Goal: Transaction & Acquisition: Purchase product/service

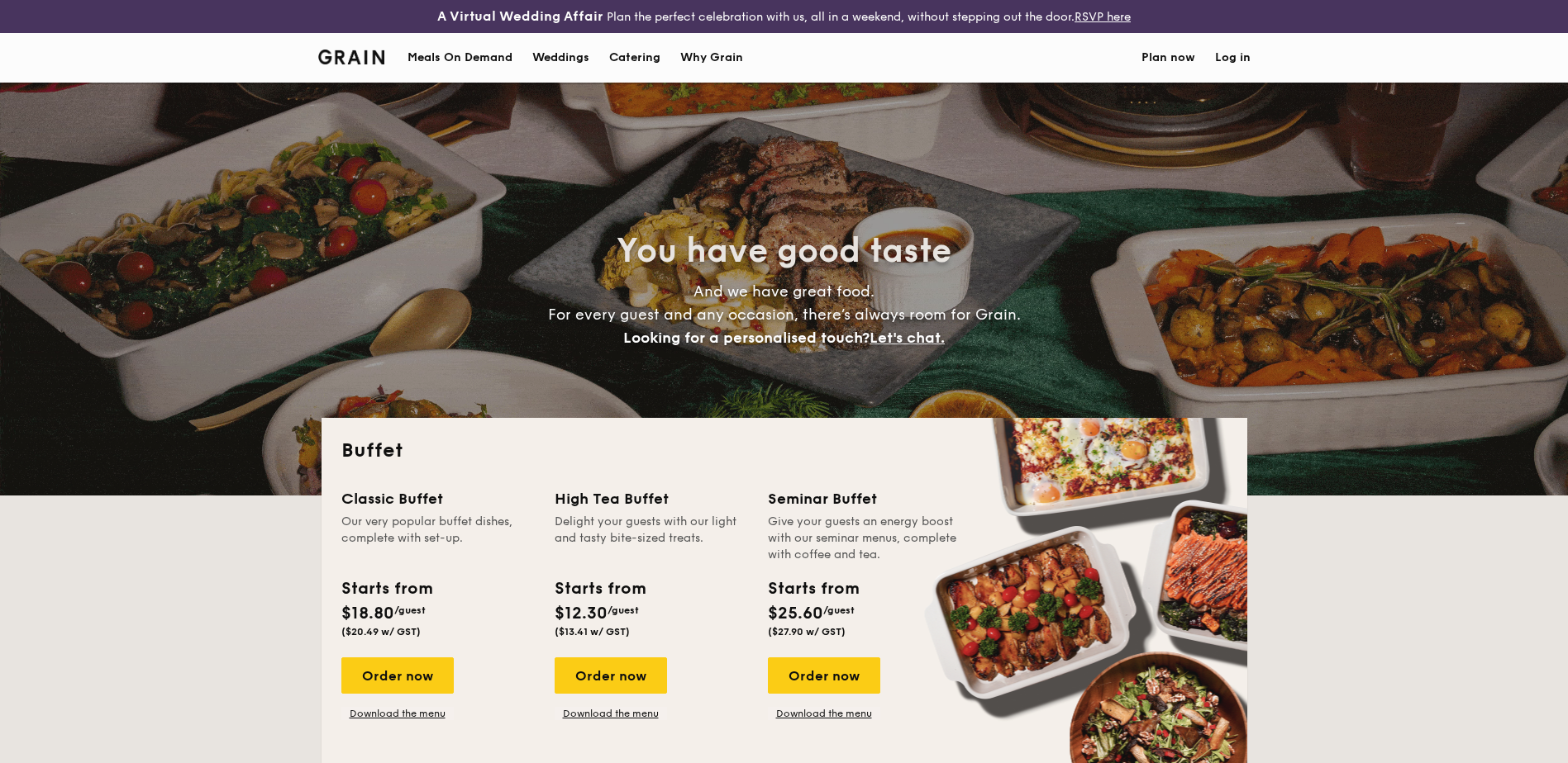
select select
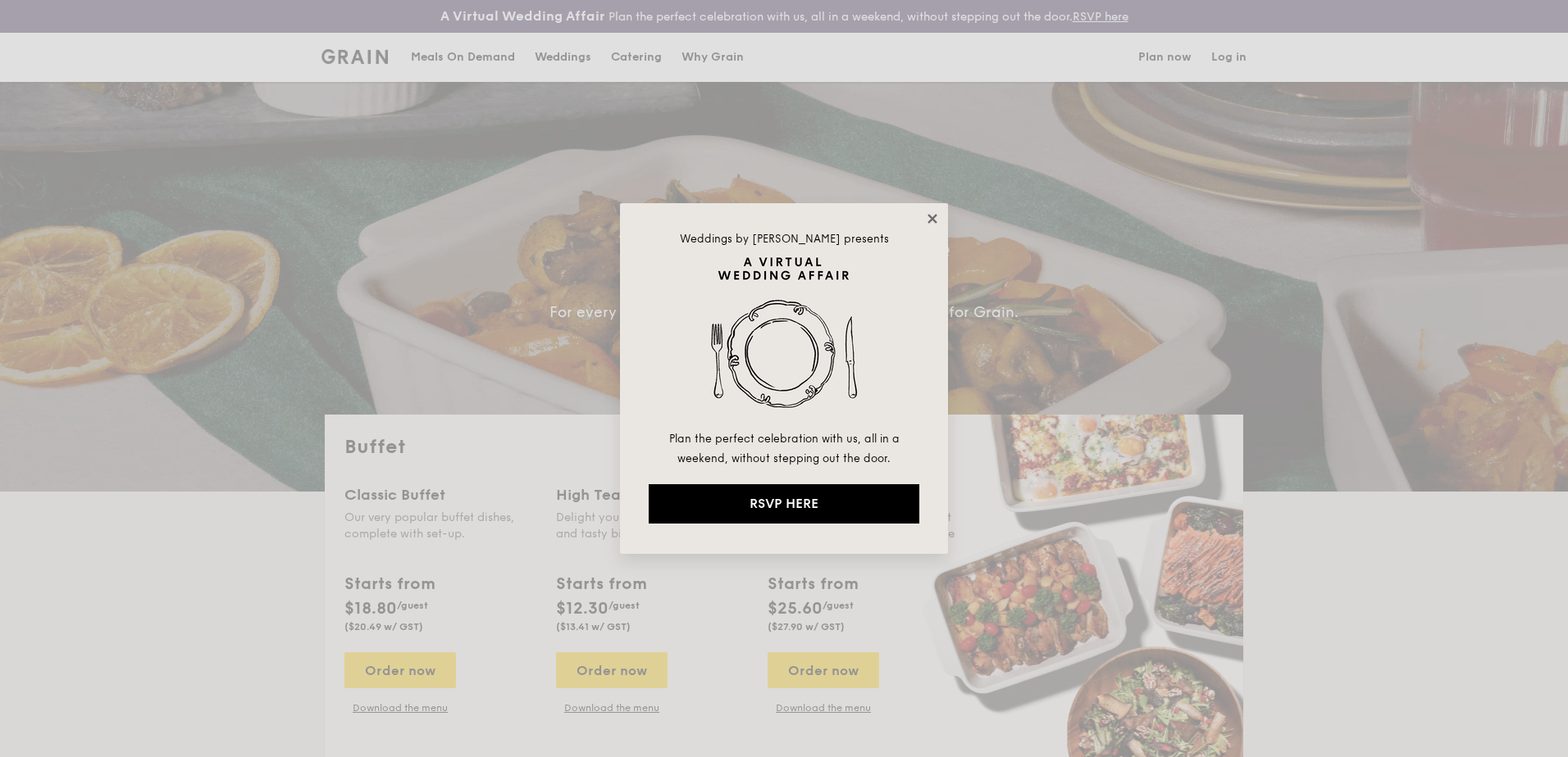
click at [935, 212] on icon at bounding box center [933, 219] width 15 height 15
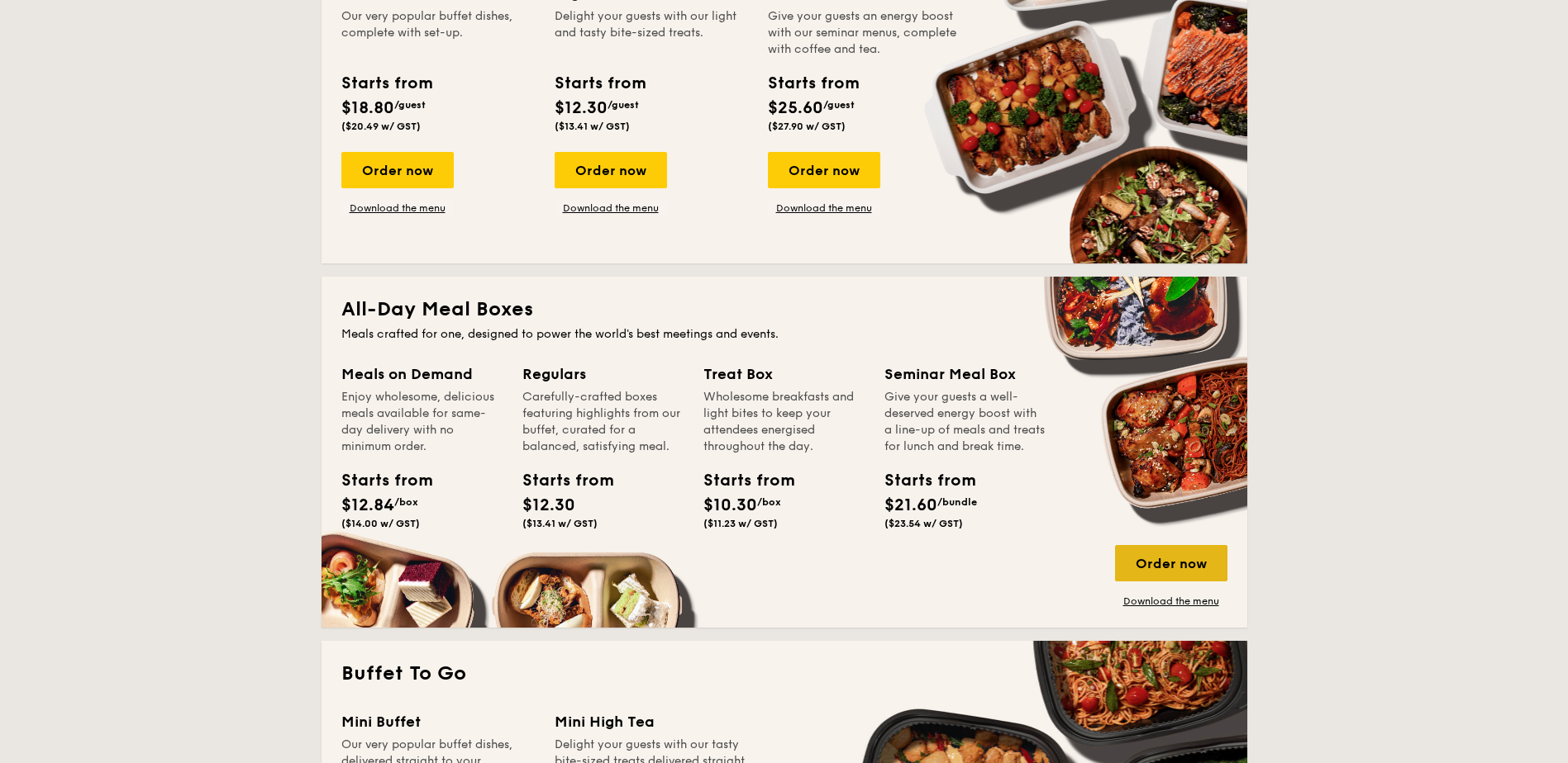
scroll to position [496, 0]
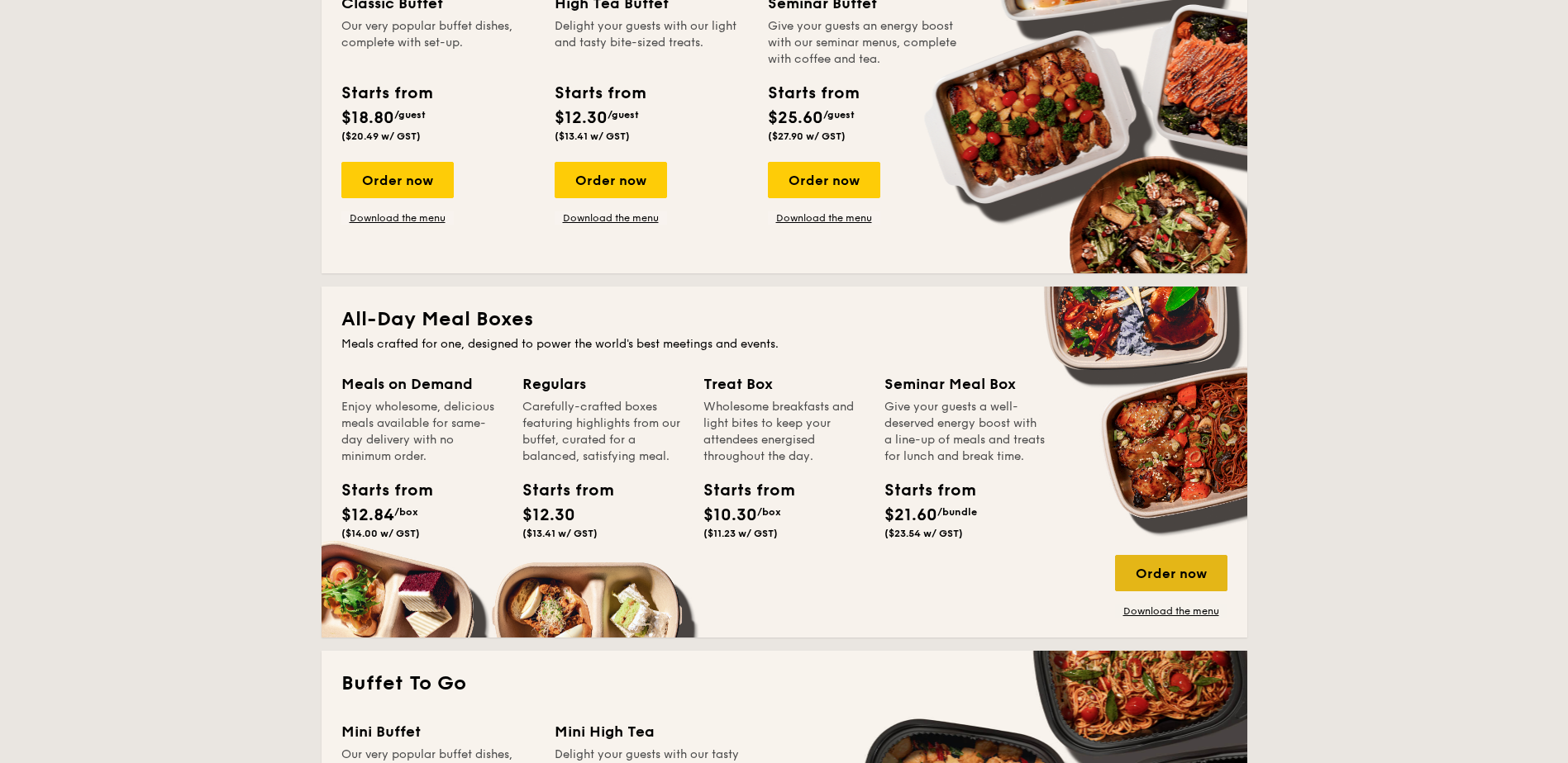
click at [1170, 579] on div "Order now" at bounding box center [1171, 573] width 113 height 36
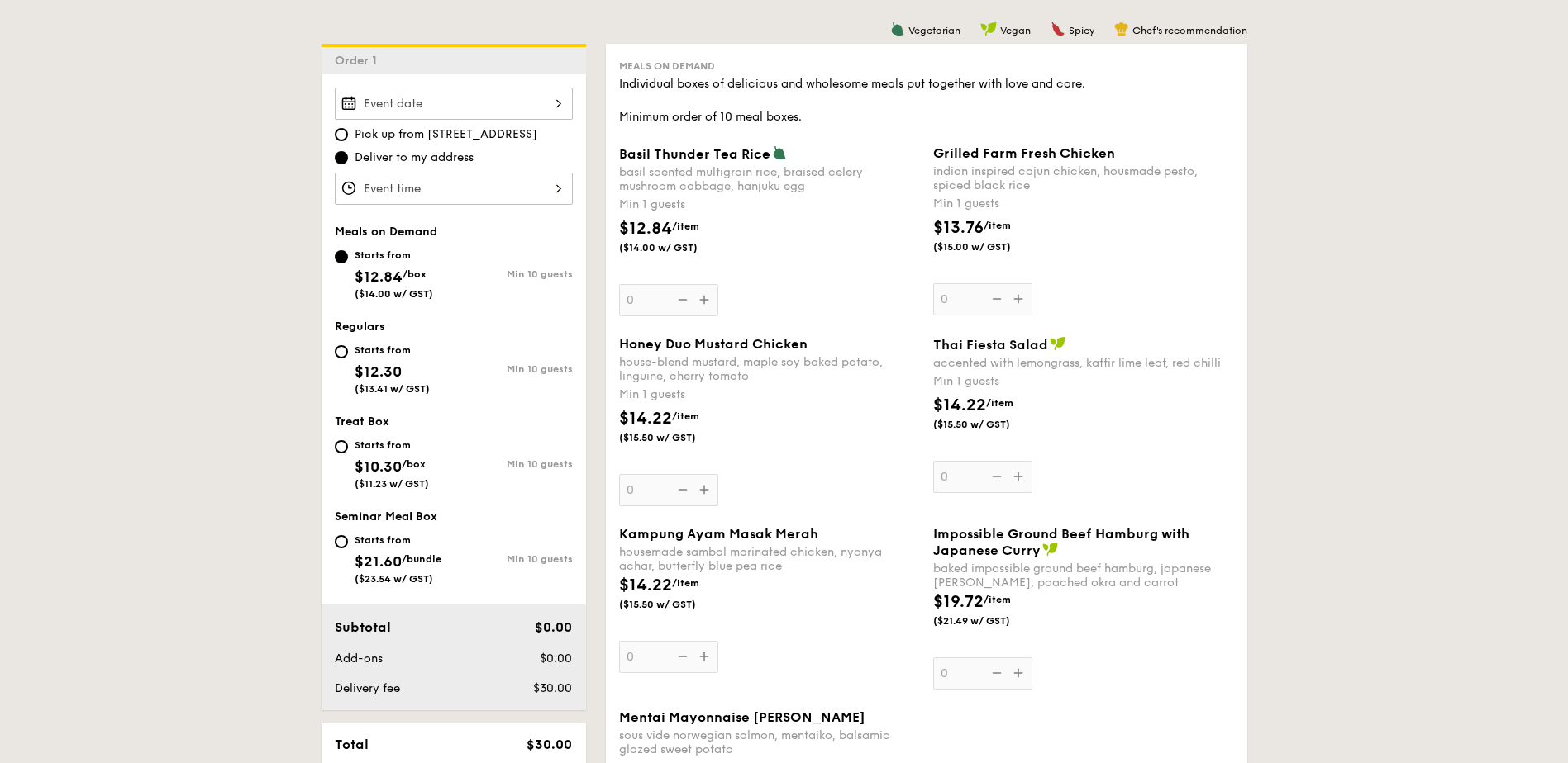
scroll to position [496, 0]
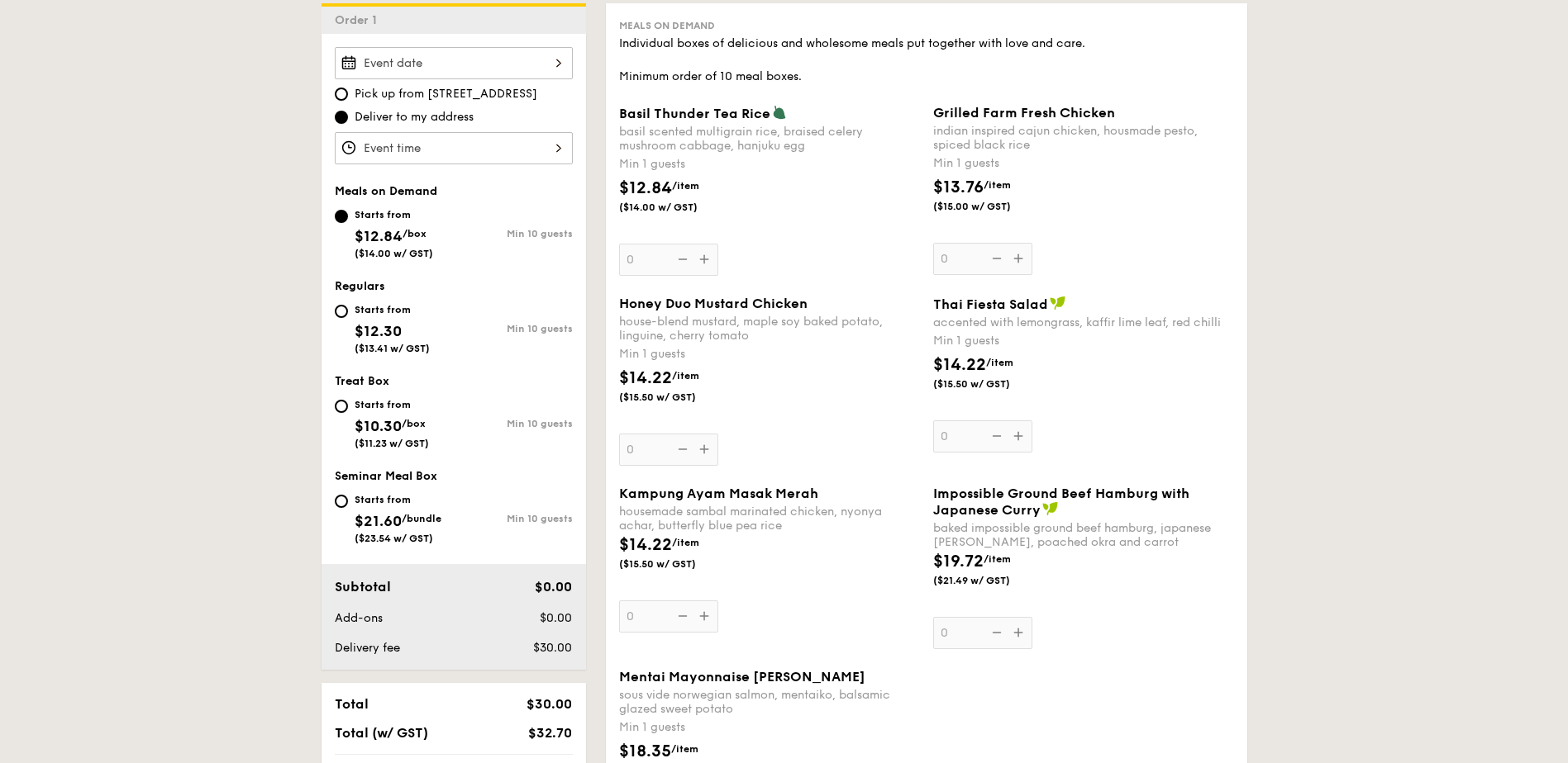
click at [494, 149] on input "Basil Thunder Tea [PERSON_NAME] scented multigrain rice, braised celery mushroo…" at bounding box center [453, 148] width 238 height 32
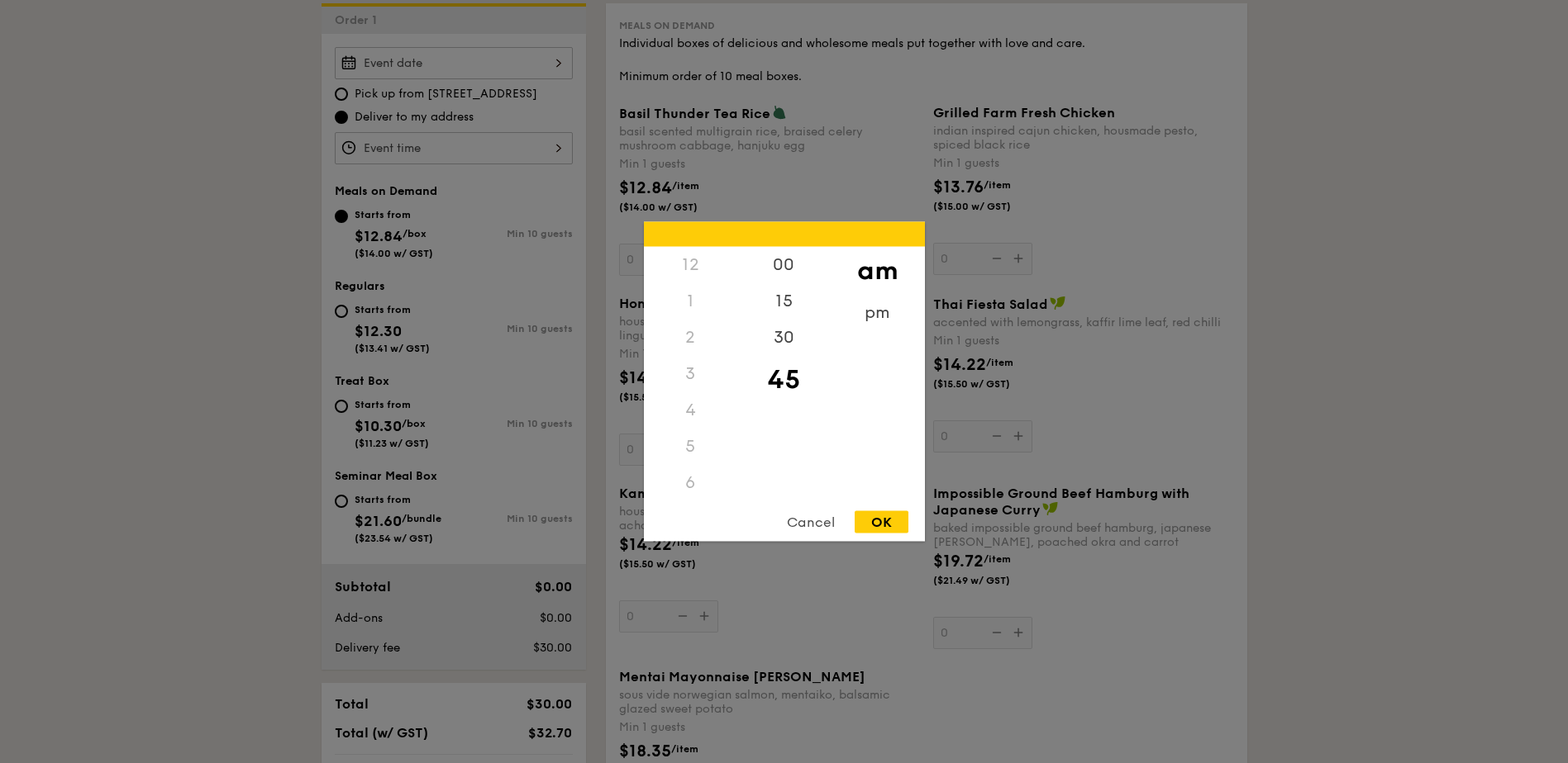
scroll to position [196, 0]
click at [806, 519] on div "Cancel" at bounding box center [810, 522] width 81 height 22
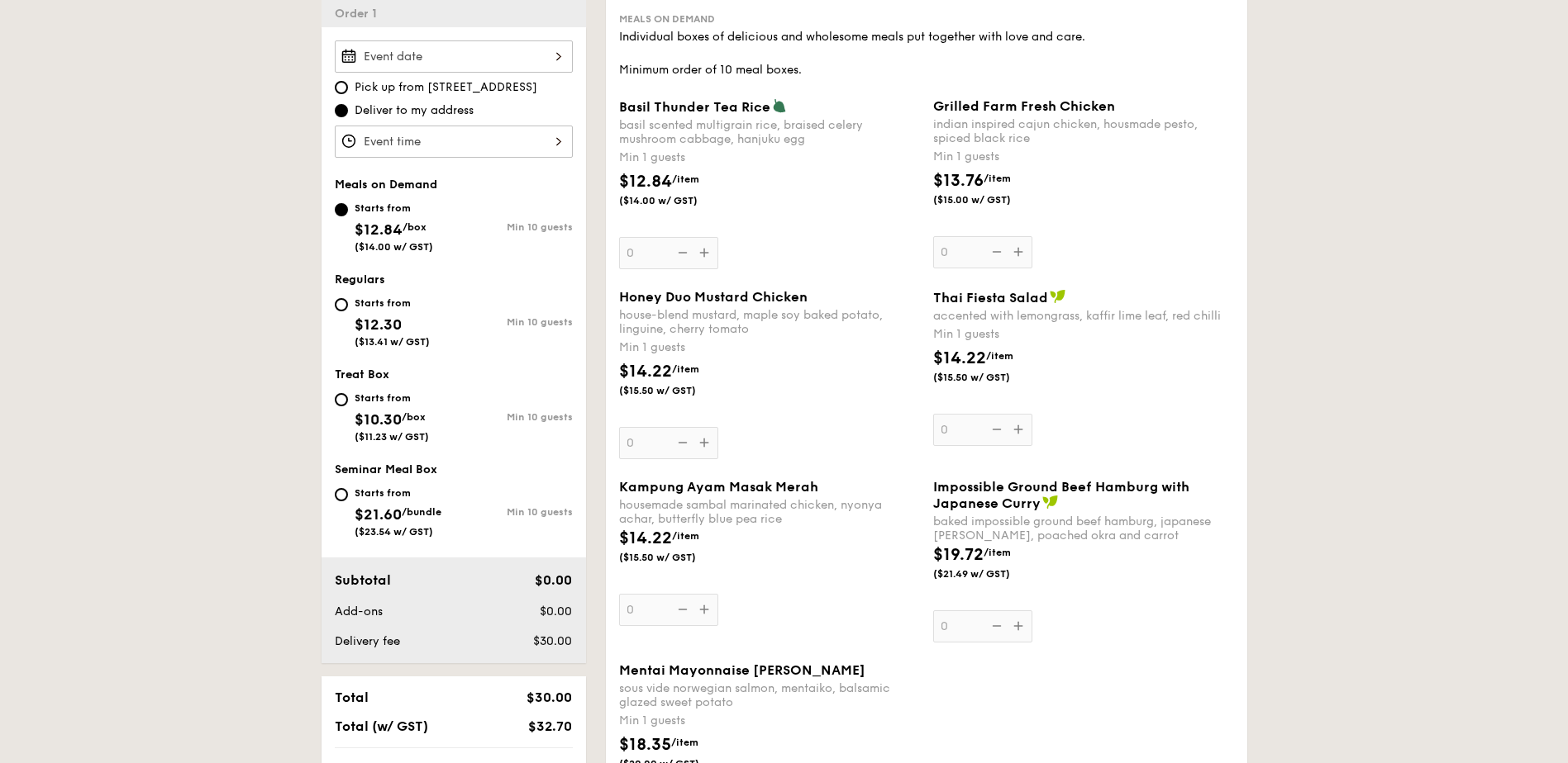
scroll to position [496, 0]
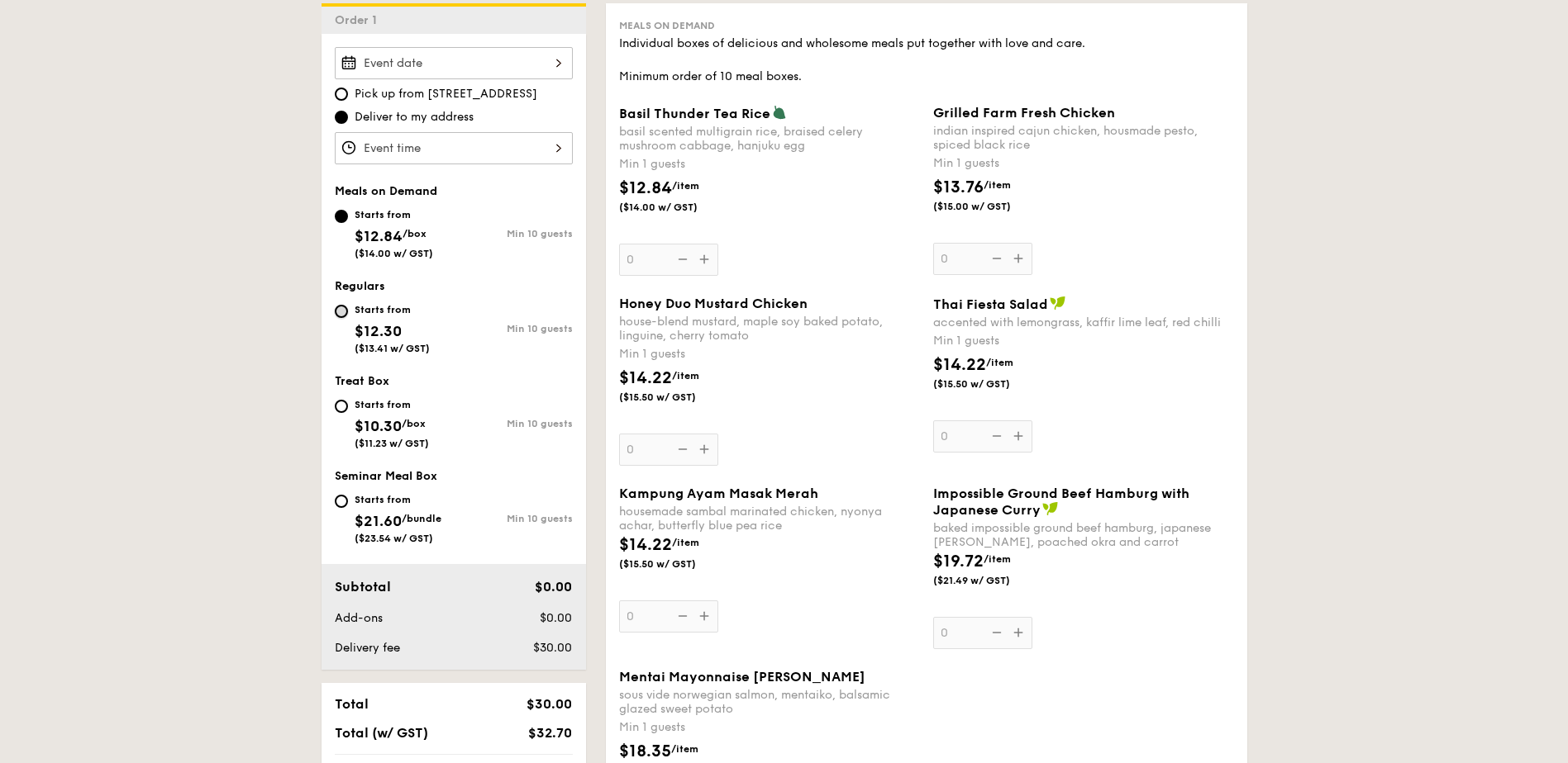
click at [342, 309] on input "Starts from $12.30 ($13.41 w/ GST) Min 10 guests" at bounding box center [341, 311] width 13 height 13
radio input "true"
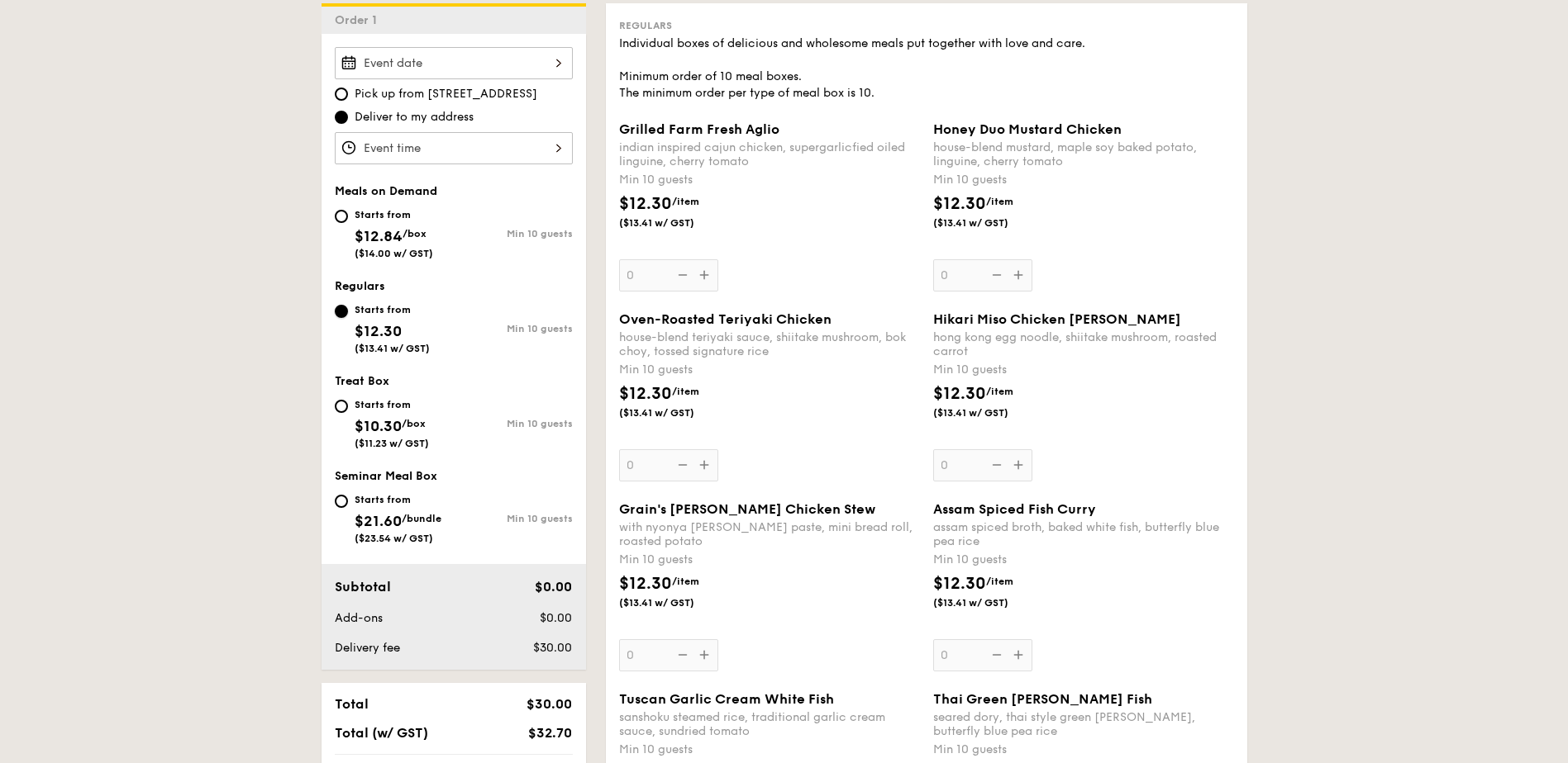
scroll to position [413, 0]
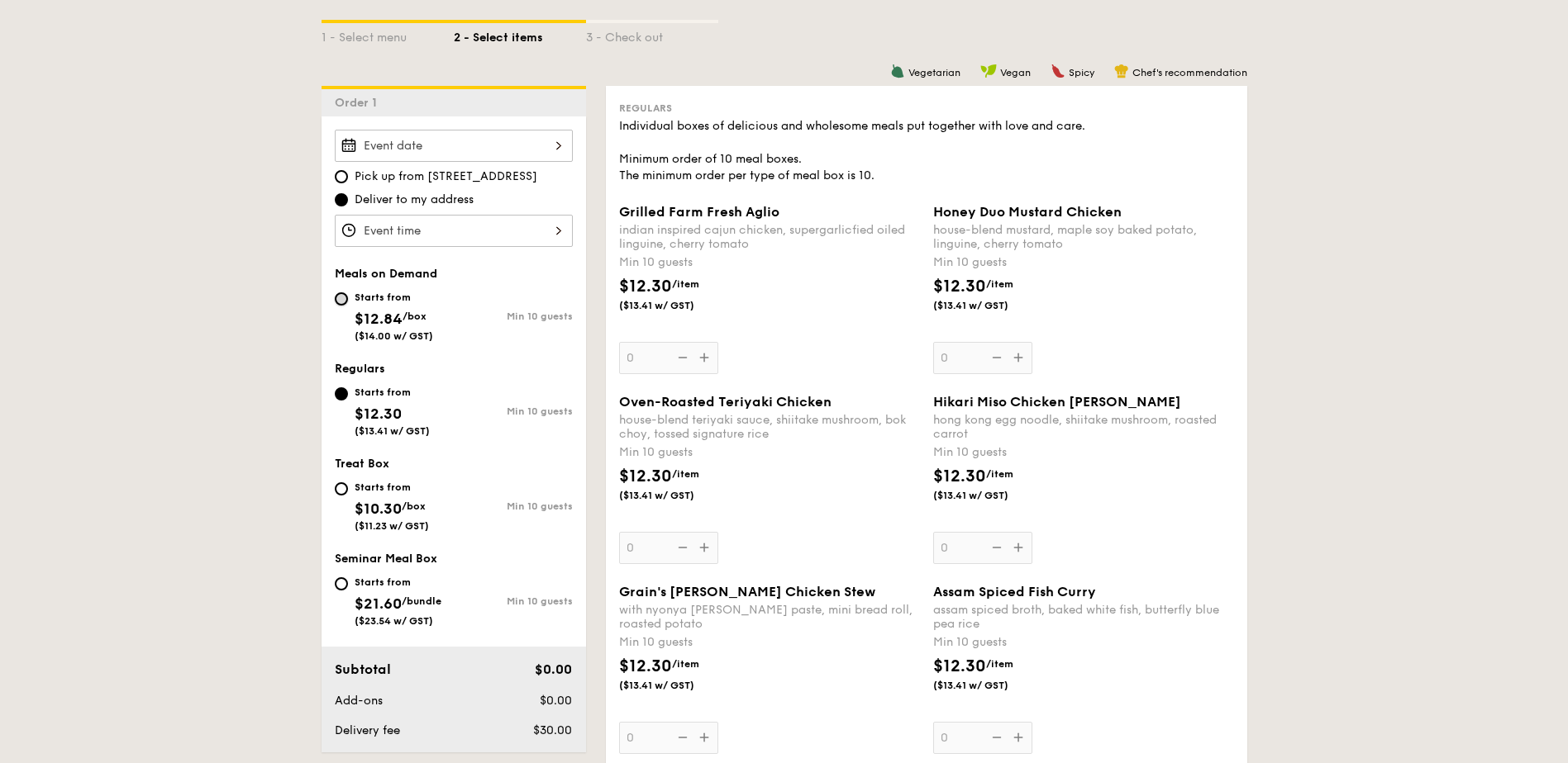
click at [338, 295] on input "Starts from $12.84 /box ($14.00 w/ GST) Min 10 guests" at bounding box center [341, 299] width 13 height 13
radio input "true"
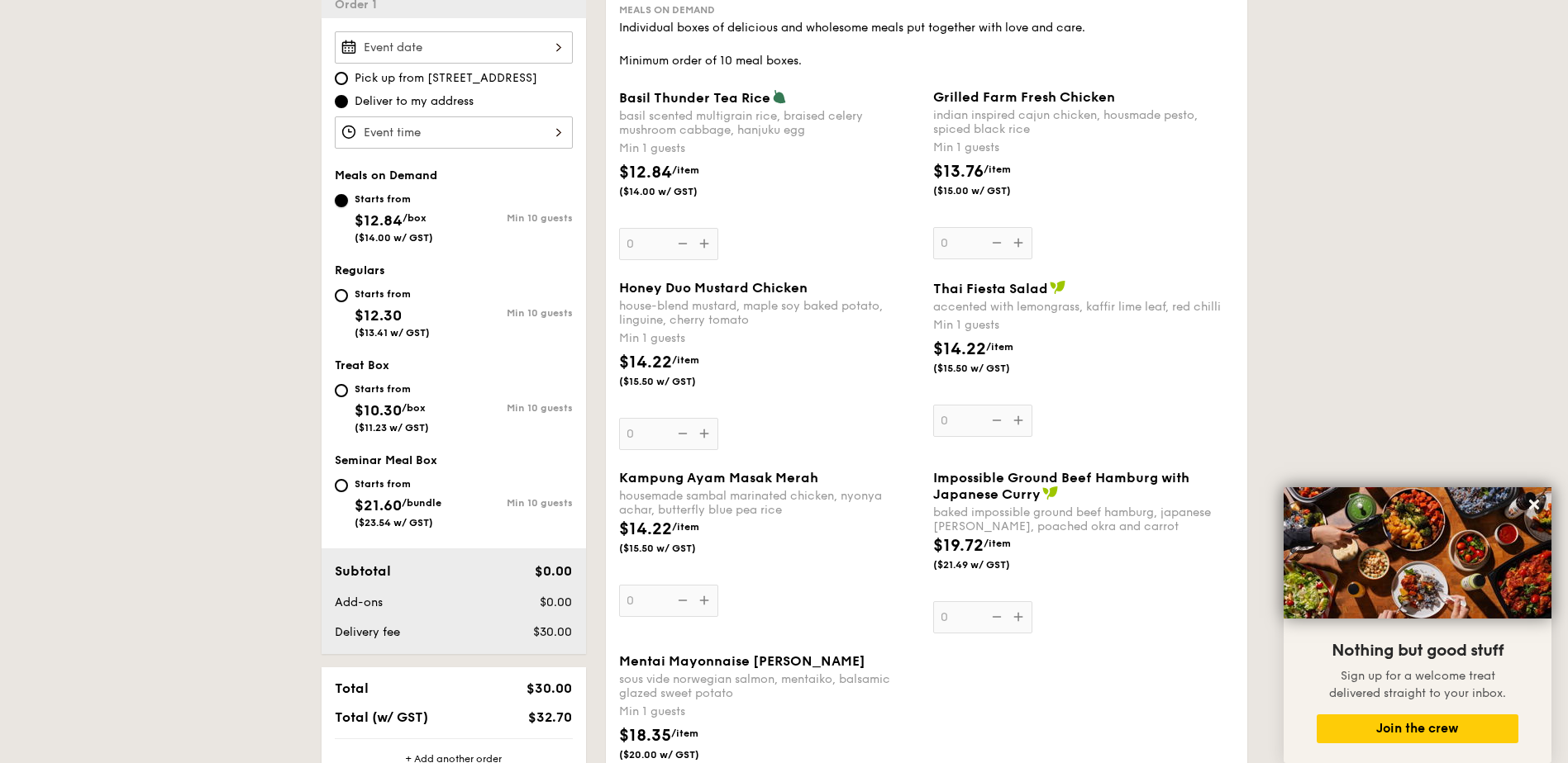
scroll to position [496, 0]
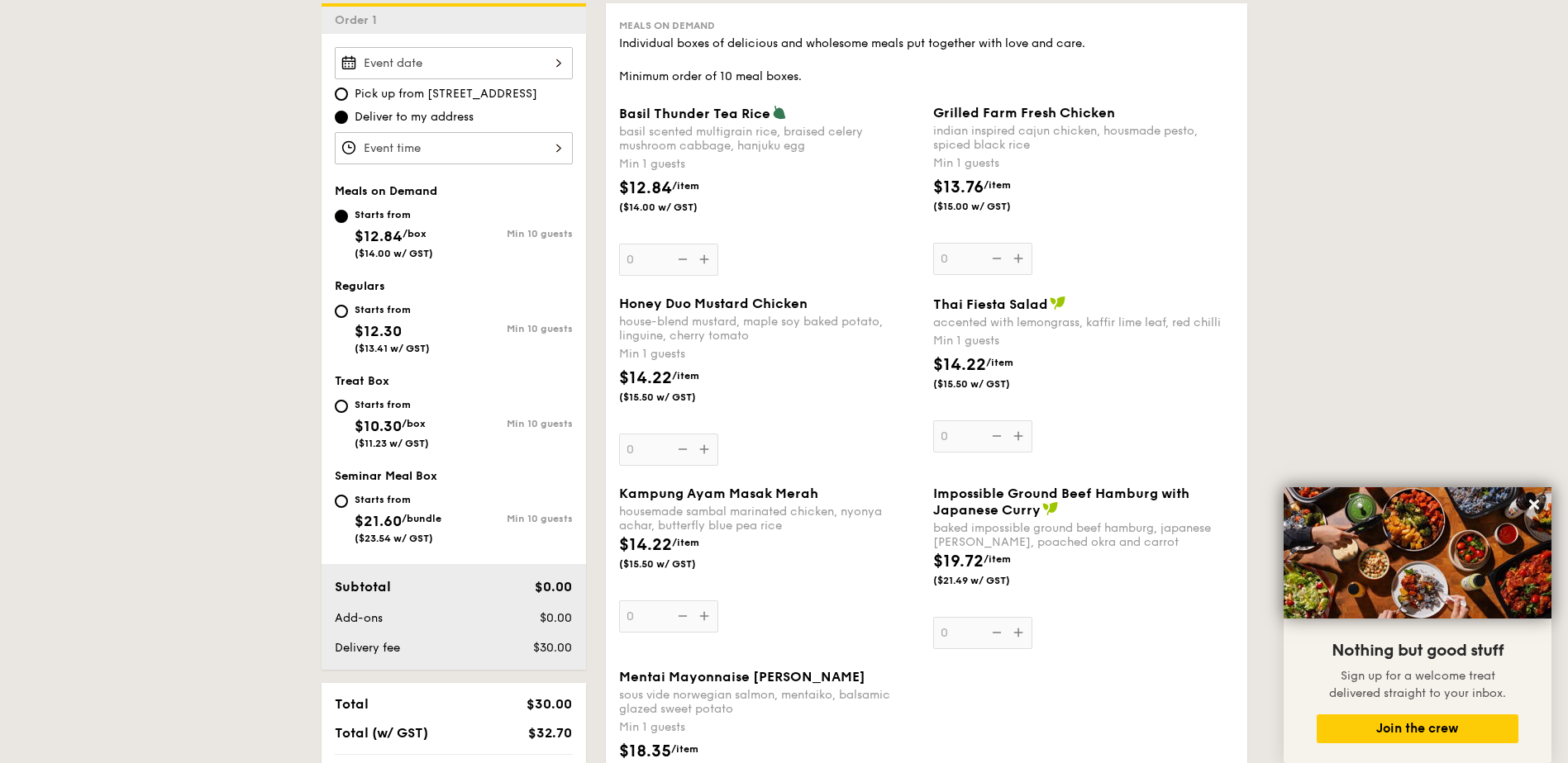
click at [366, 314] on div "Starts from" at bounding box center [392, 310] width 75 height 13
click at [348, 314] on input "Starts from $12.30 ($13.41 w/ GST) Min 10 guests" at bounding box center [341, 311] width 13 height 13
radio input "true"
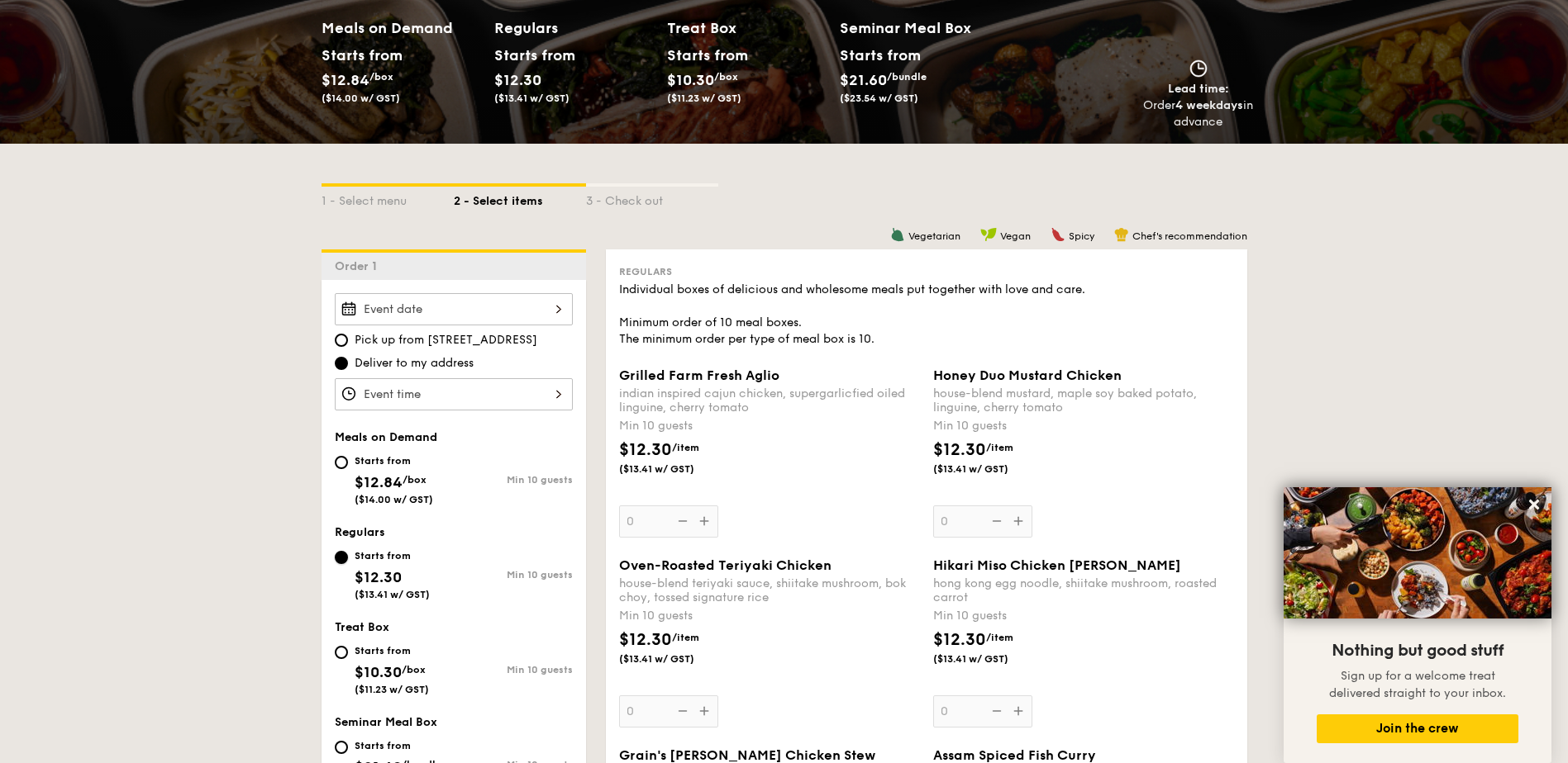
scroll to position [248, 0]
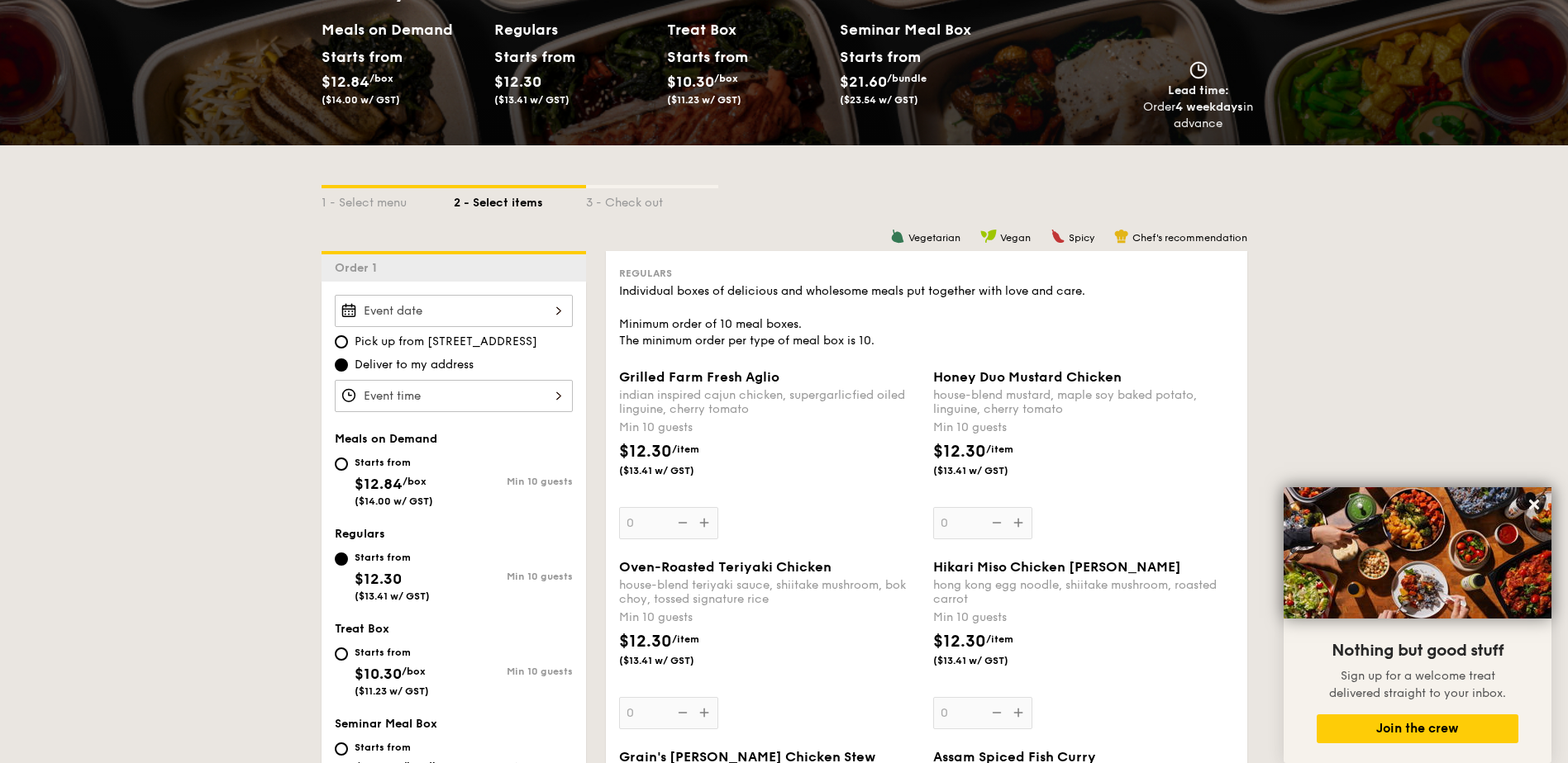
select select
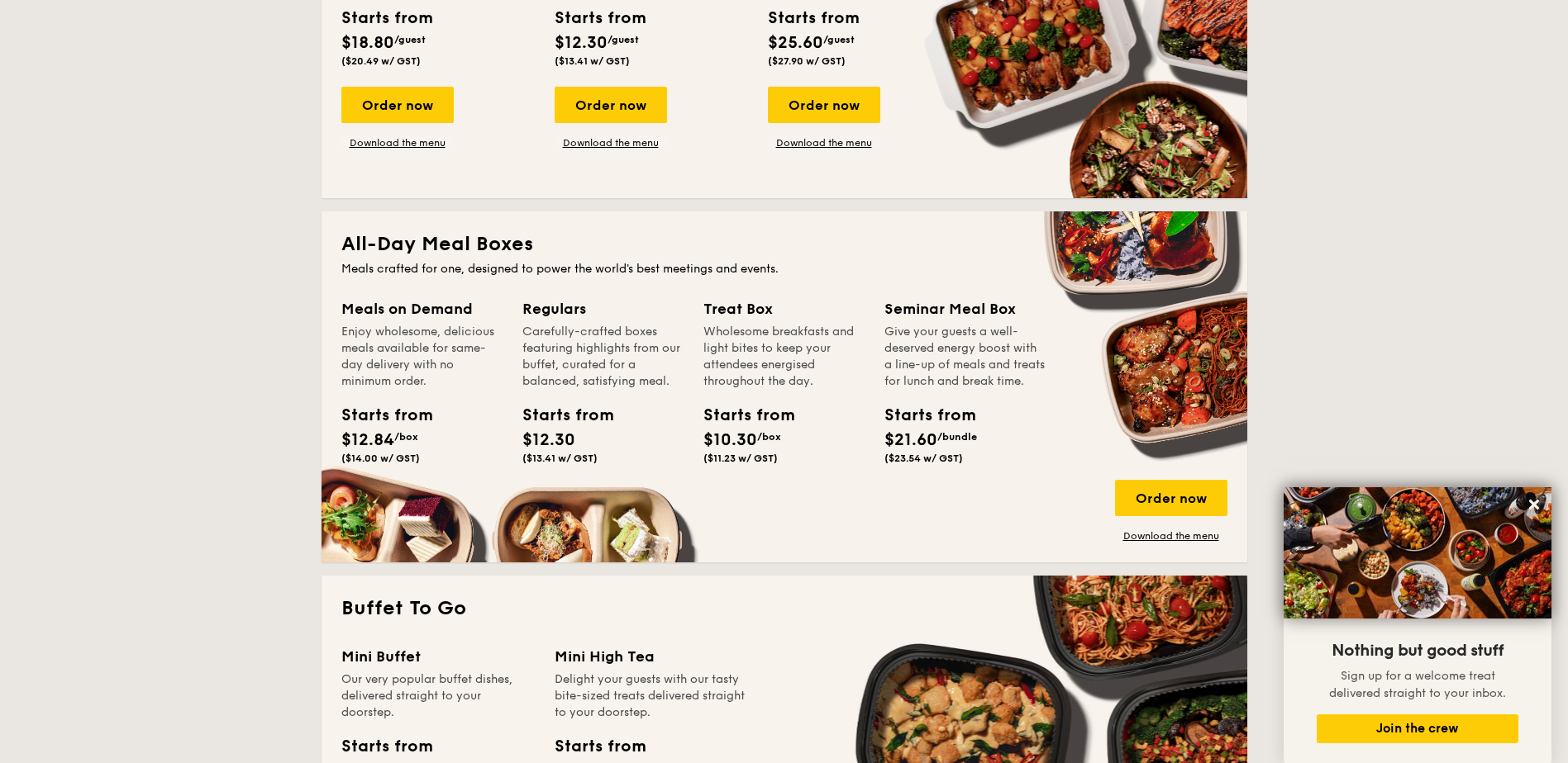
scroll to position [572, 0]
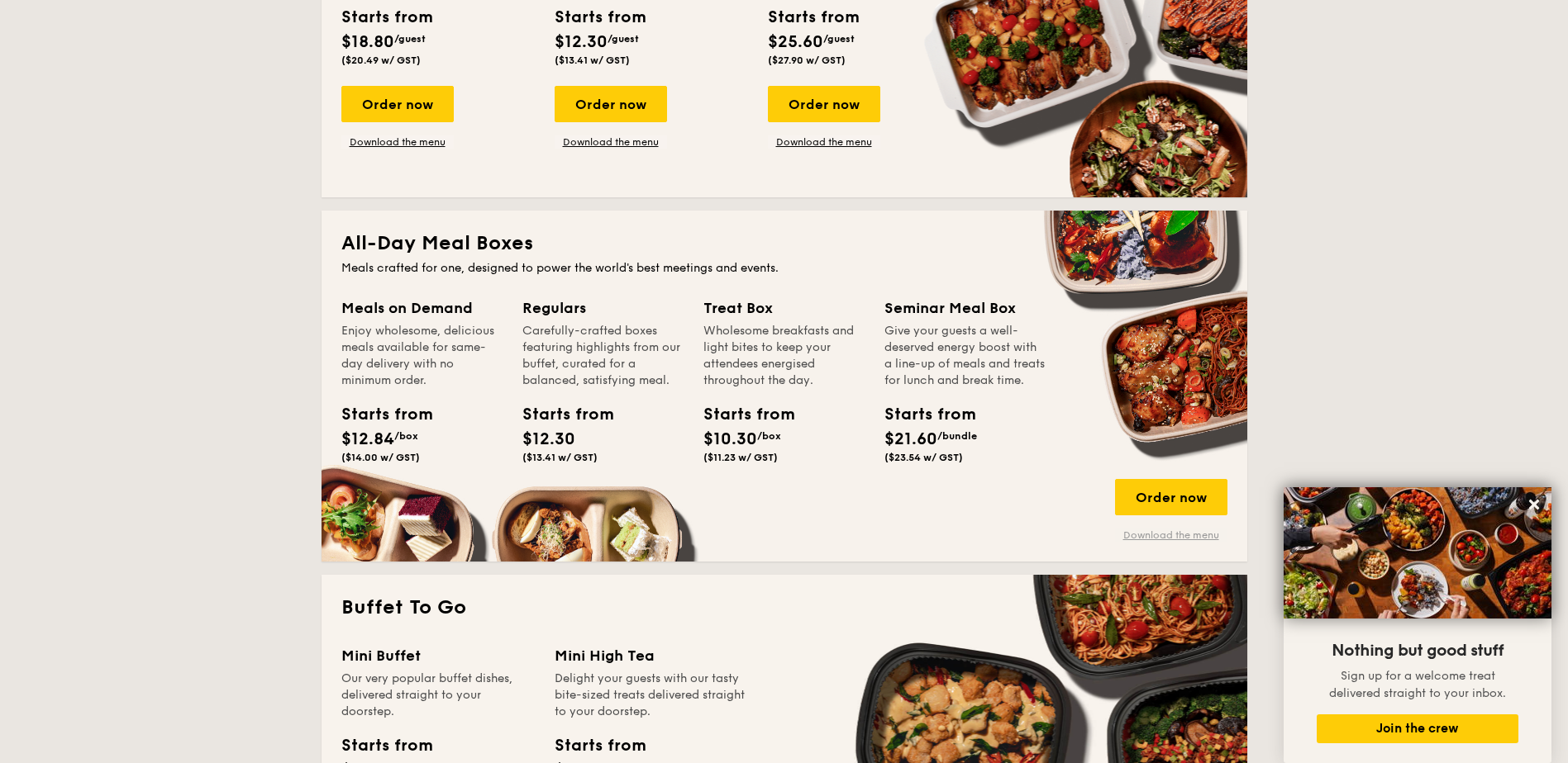
click at [1177, 540] on link "Download the menu" at bounding box center [1171, 536] width 113 height 13
click at [1147, 504] on div "Order now" at bounding box center [1171, 498] width 113 height 36
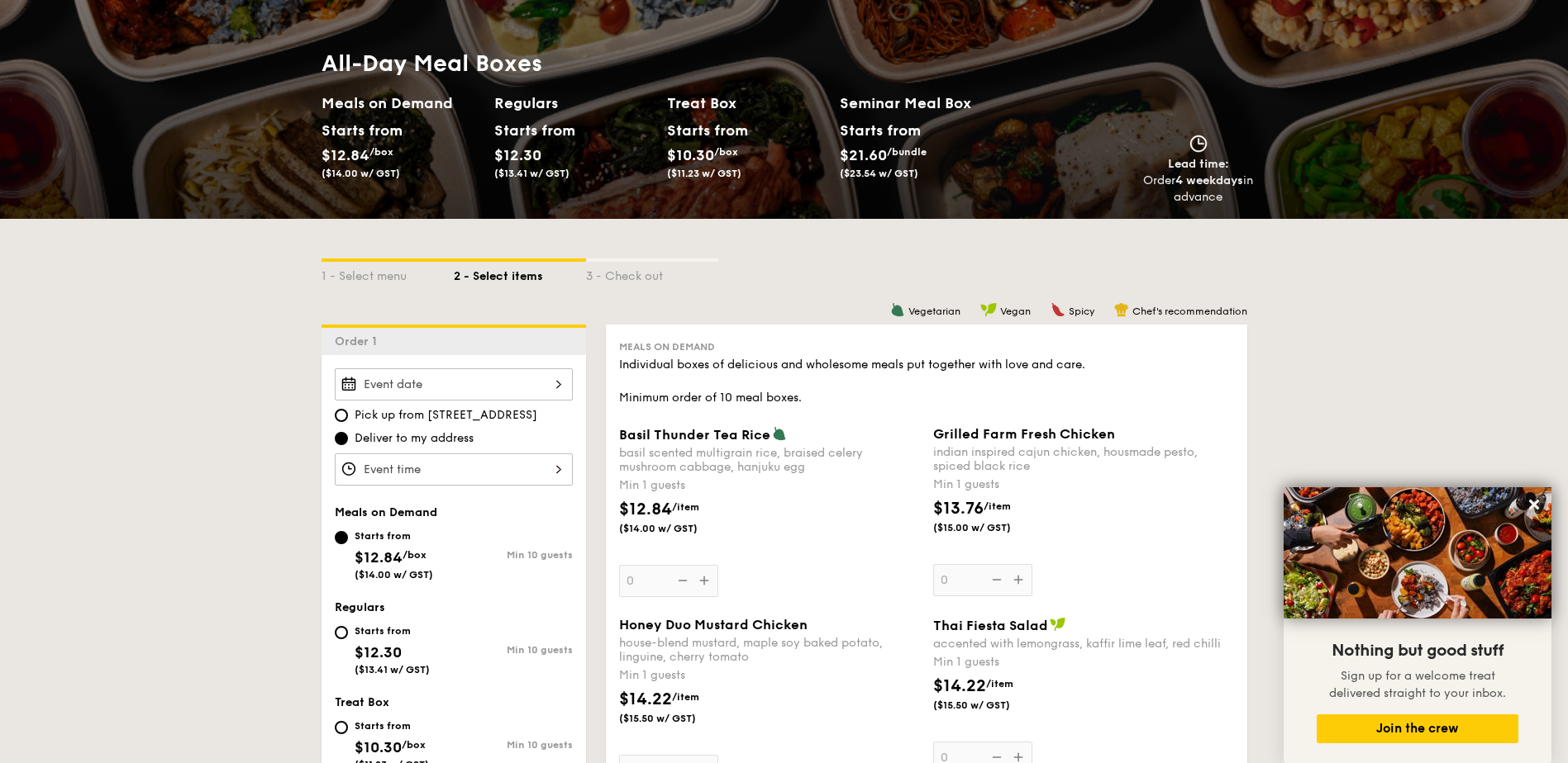
scroll to position [330, 0]
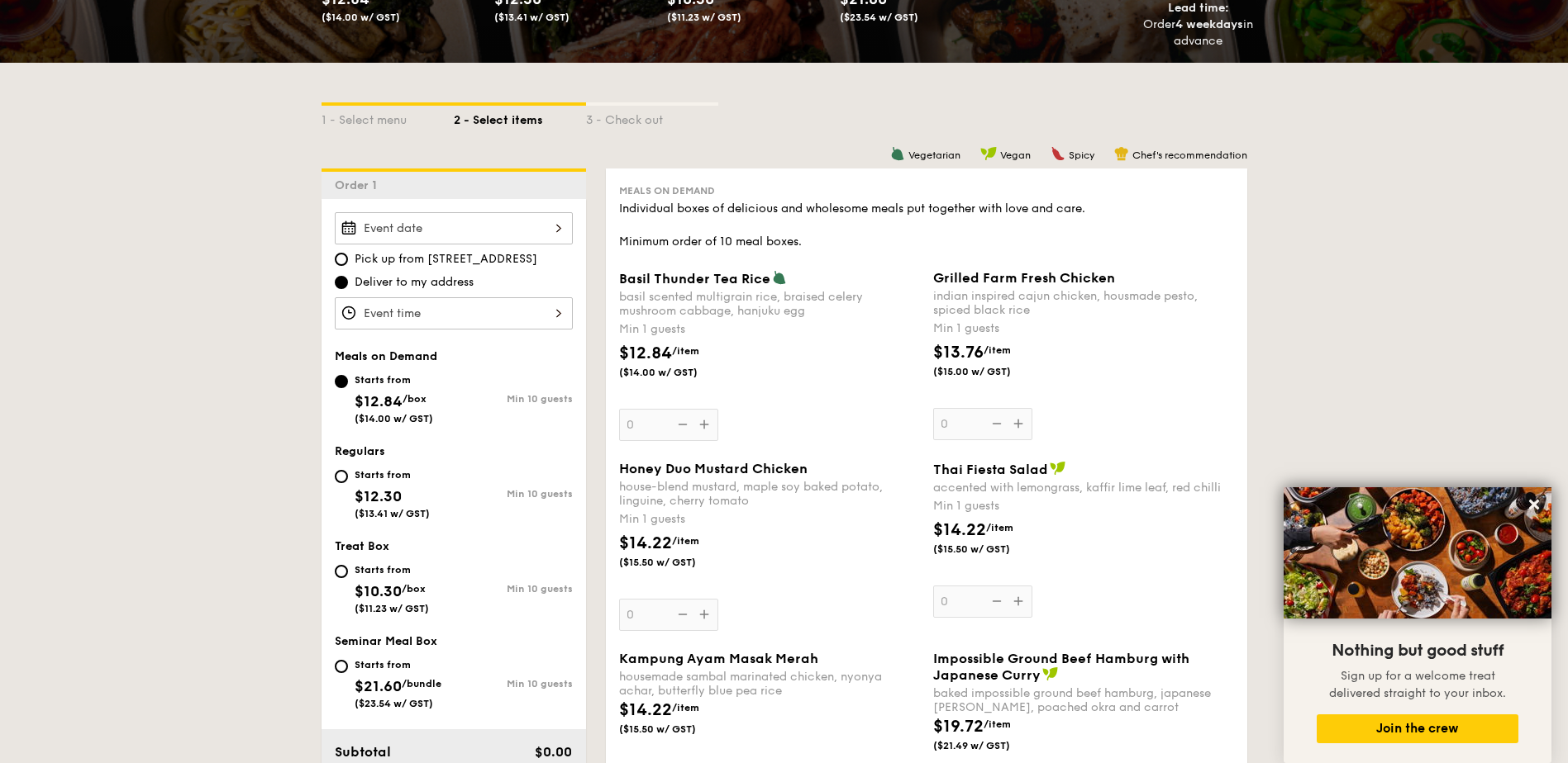
click at [372, 475] on div "Starts from" at bounding box center [392, 476] width 75 height 13
click at [348, 475] on input "Starts from $12.30 ($13.41 w/ GST) Min 10 guests" at bounding box center [341, 477] width 13 height 13
radio input "true"
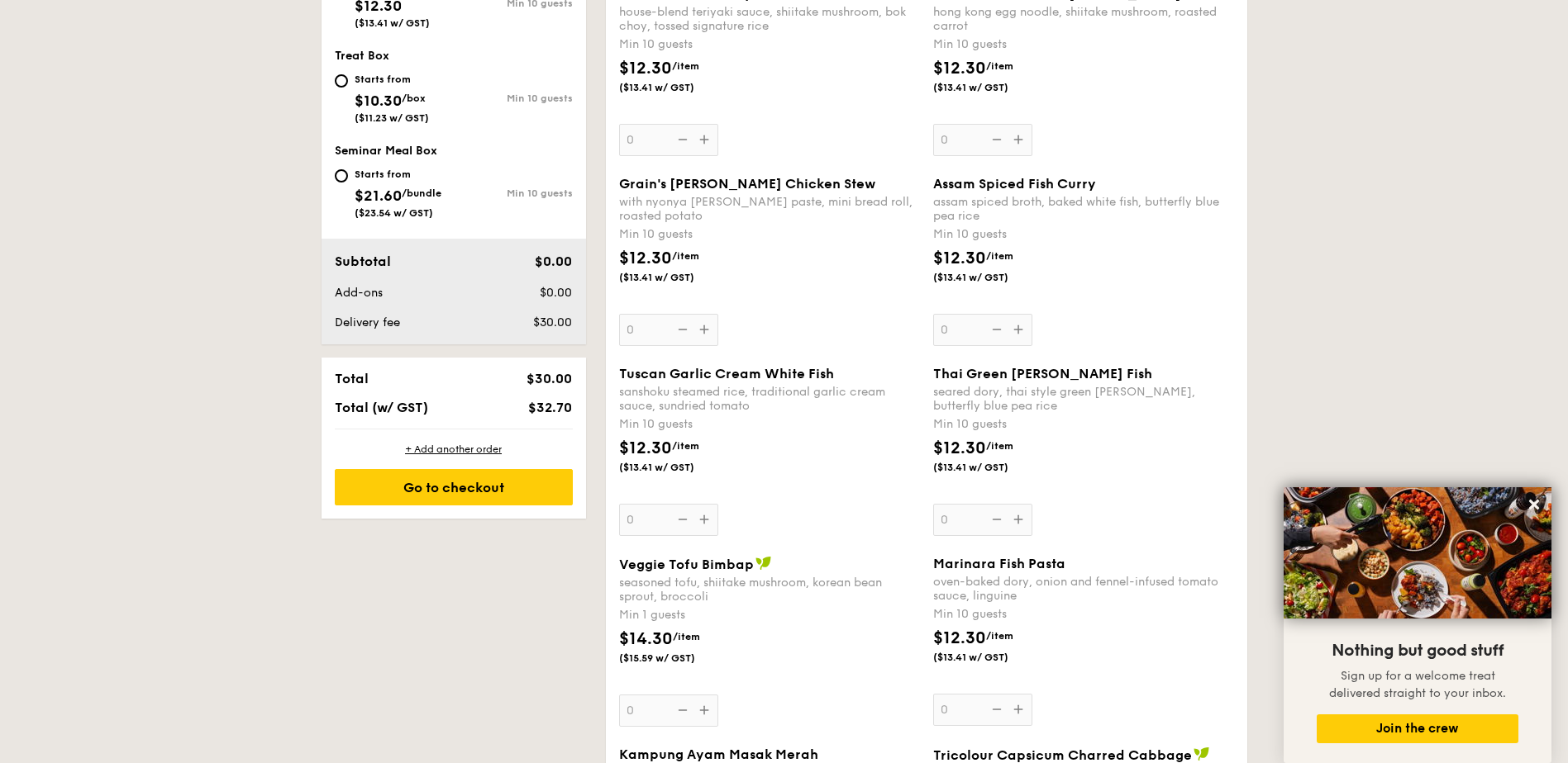
scroll to position [343, 0]
